Goal: Task Accomplishment & Management: Use online tool/utility

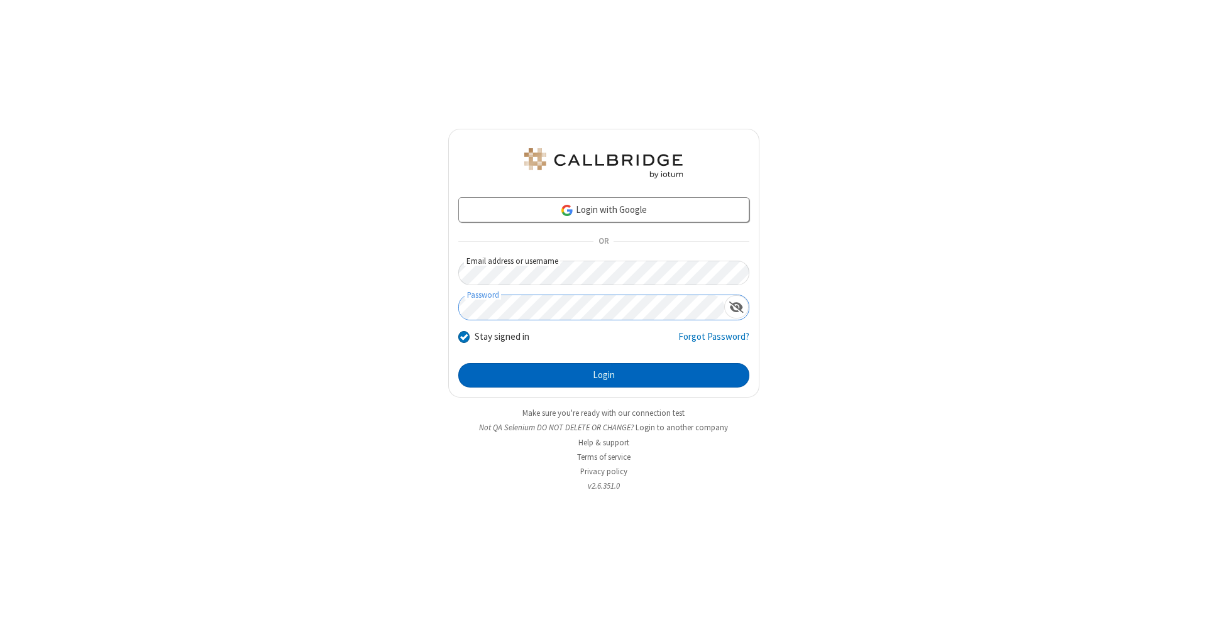
click at [603, 376] on button "Login" at bounding box center [603, 375] width 291 height 25
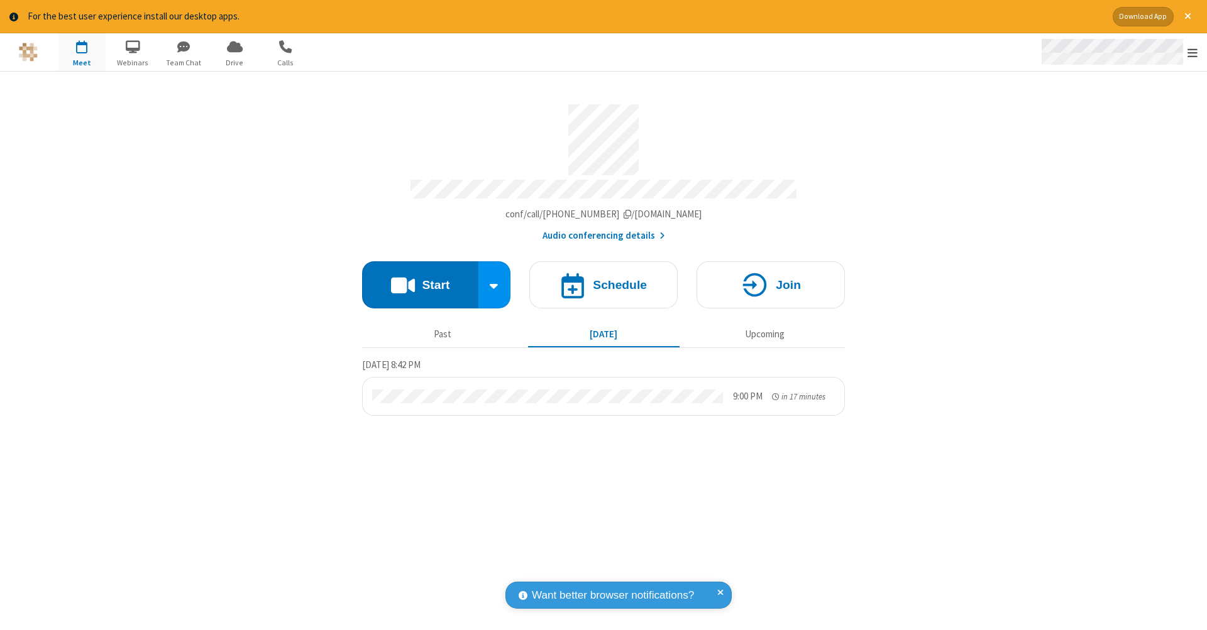
click at [1192, 53] on span "Open menu" at bounding box center [1192, 53] width 10 height 13
click at [234, 62] on span "Drive" at bounding box center [234, 62] width 47 height 11
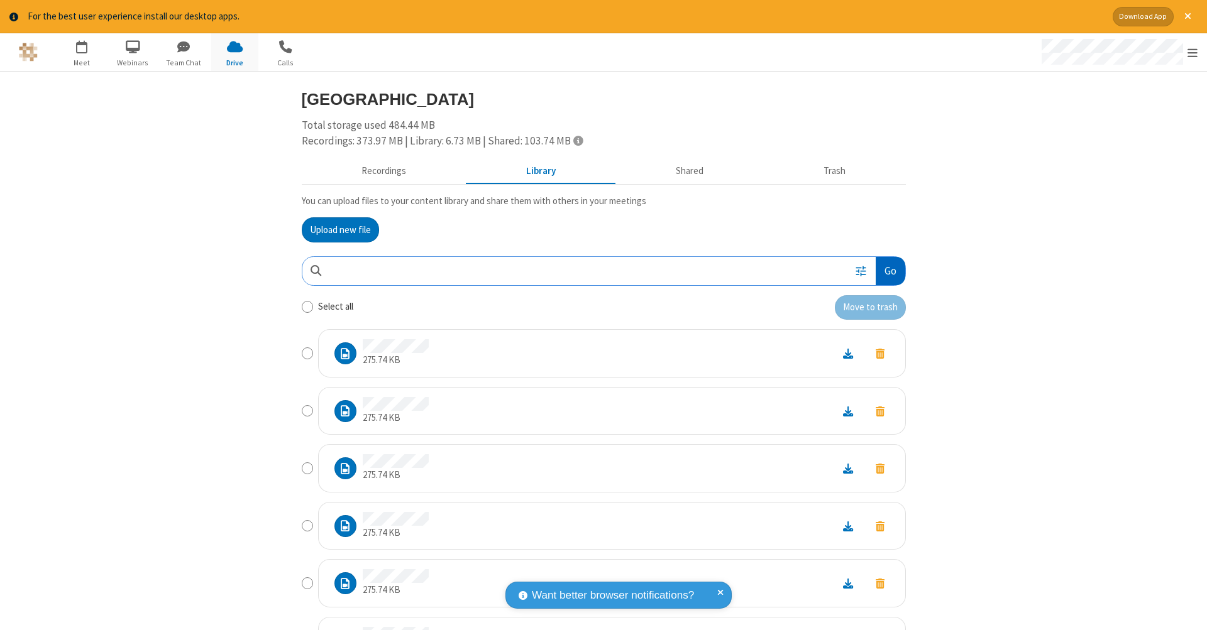
click at [885, 268] on button "Go" at bounding box center [890, 271] width 29 height 28
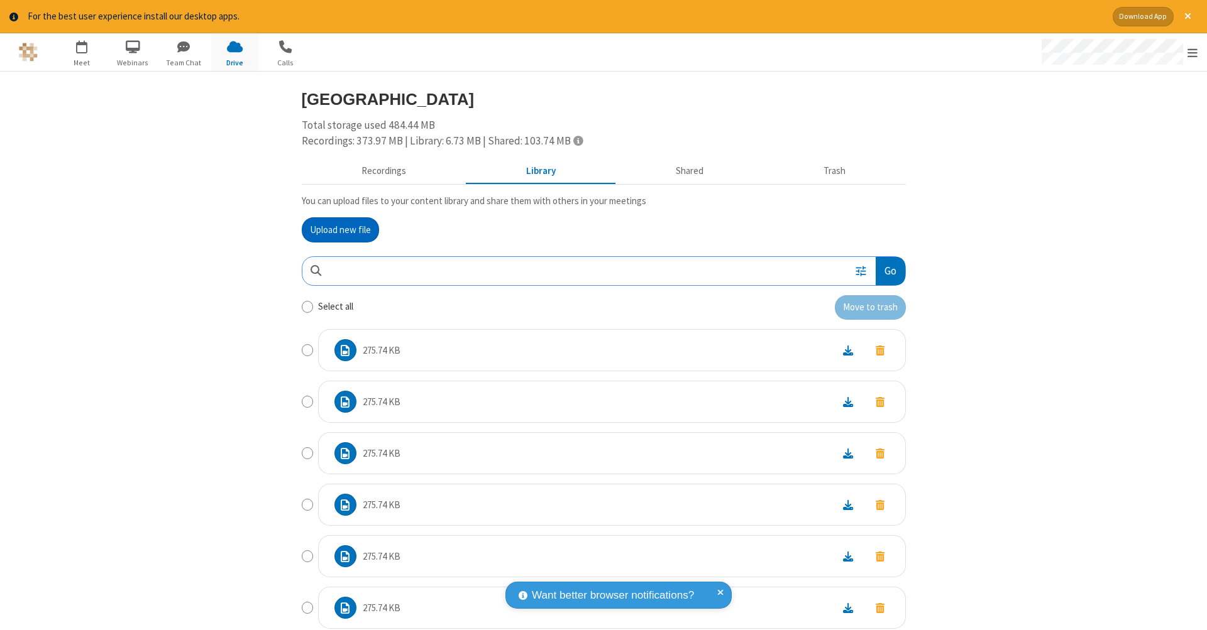
click at [335, 228] on button "Upload new file" at bounding box center [340, 229] width 77 height 25
